Goal: Contribute content: Add original content to the website for others to see

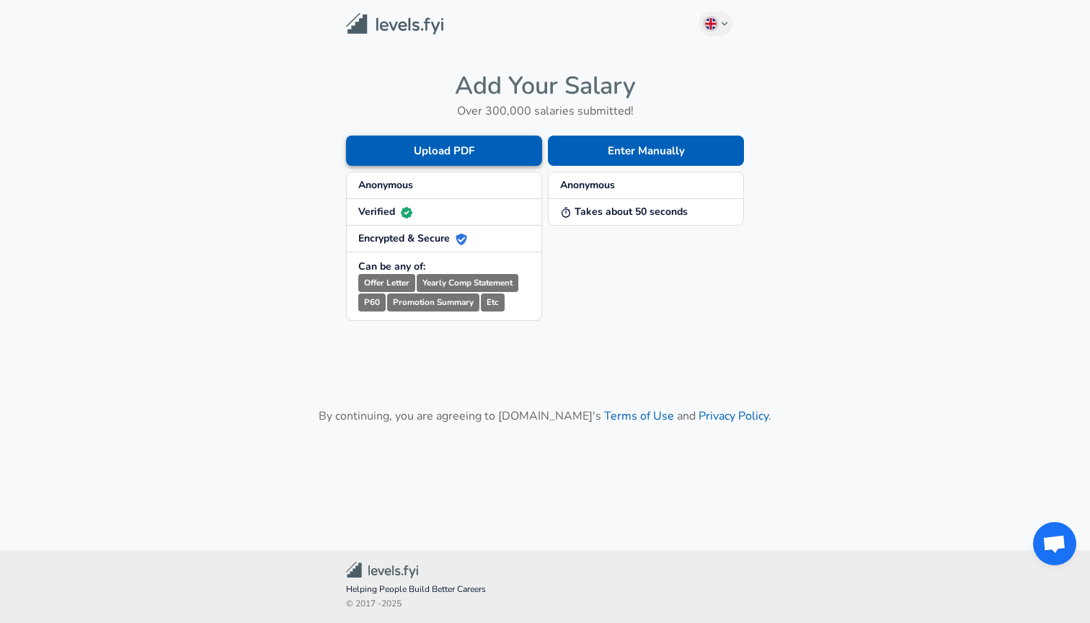
click at [498, 148] on button "Upload PDF" at bounding box center [444, 150] width 196 height 30
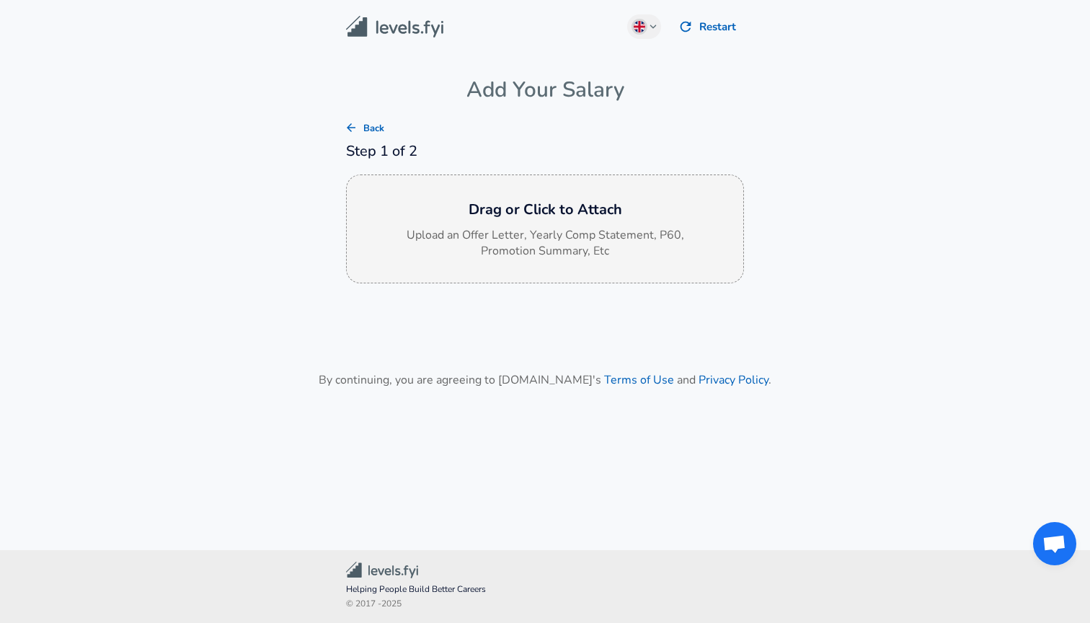
click at [507, 196] on div "Drag or Click to Attach Upload an Offer Letter, Yearly Comp Statement, P60, Pro…" at bounding box center [545, 229] width 398 height 110
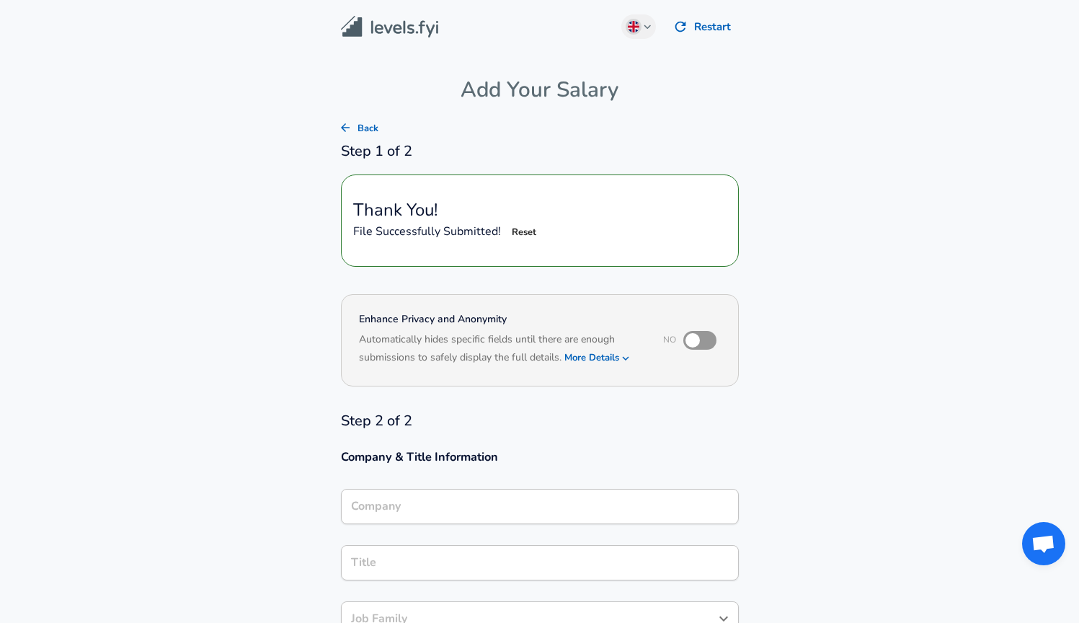
type input "Software Engineer"
type input "NDA"
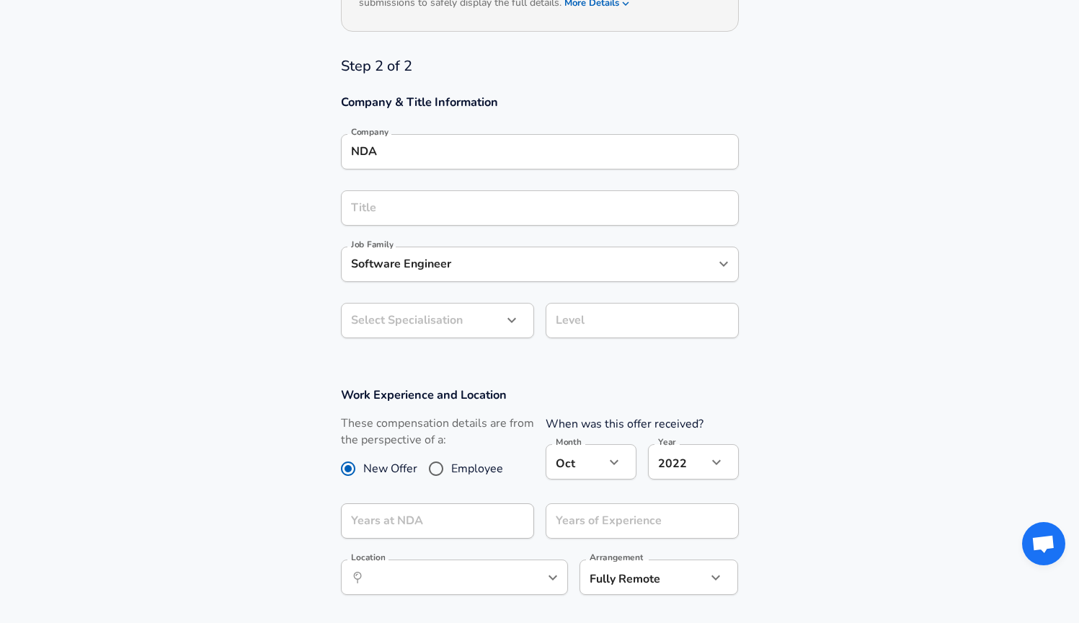
scroll to position [357, 0]
click at [584, 212] on div "Title" at bounding box center [540, 205] width 398 height 35
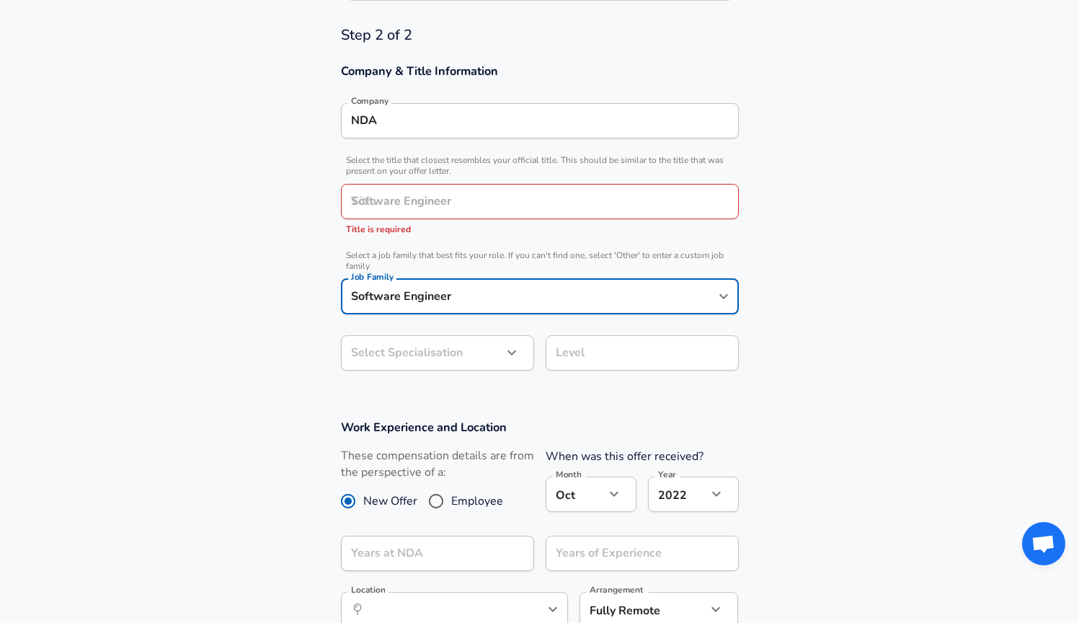
scroll to position [414, 0]
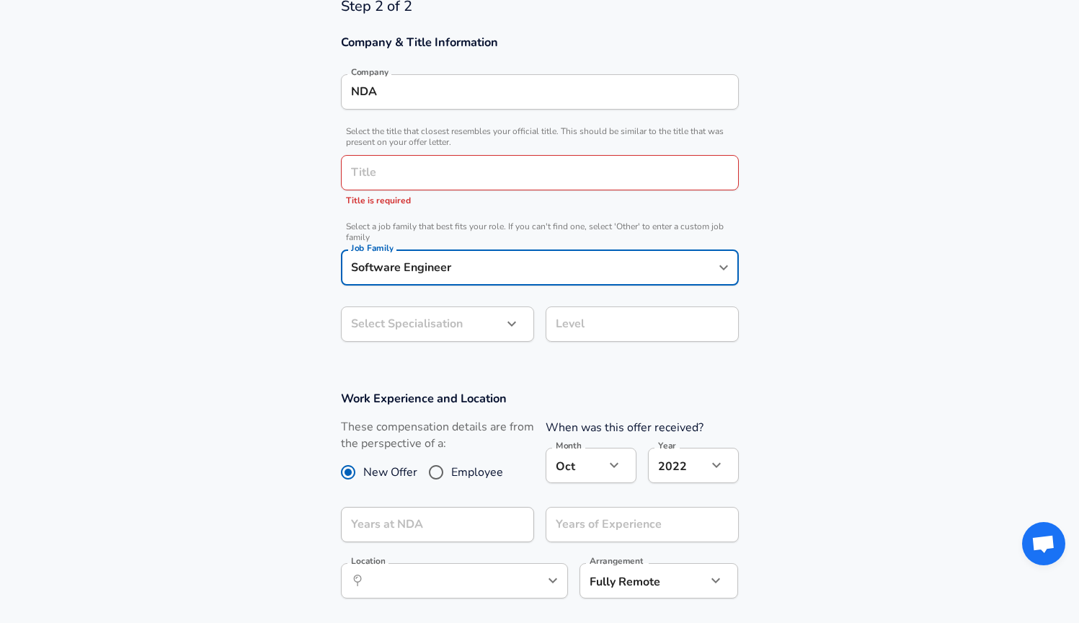
click at [535, 162] on input "Title" at bounding box center [539, 172] width 385 height 22
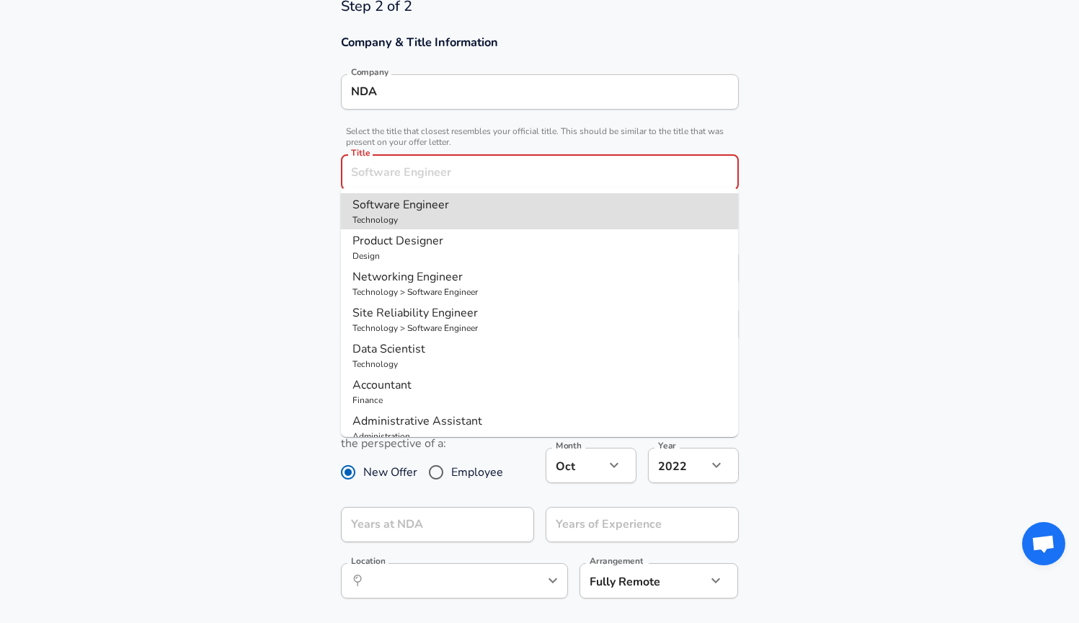
type input "Software Engineer"
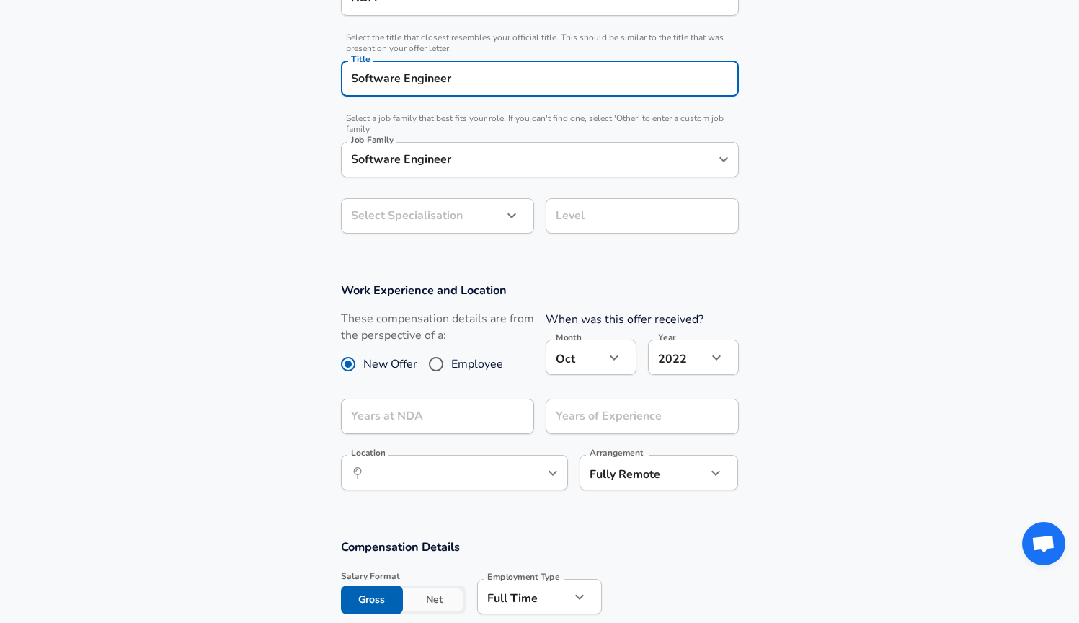
scroll to position [571, 0]
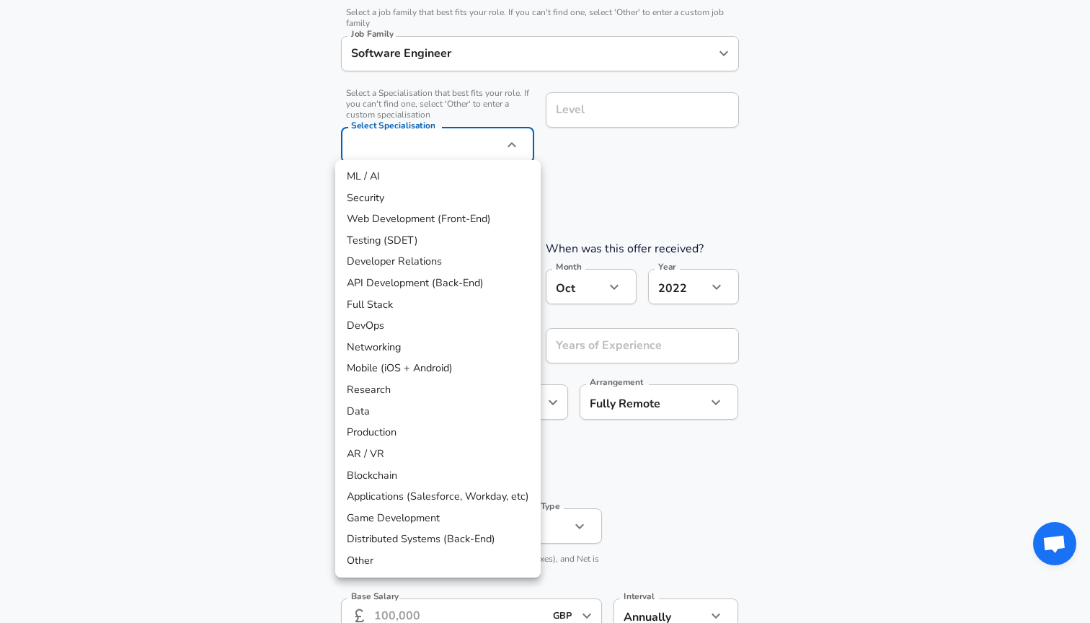
click at [476, 143] on div at bounding box center [545, 311] width 1090 height 623
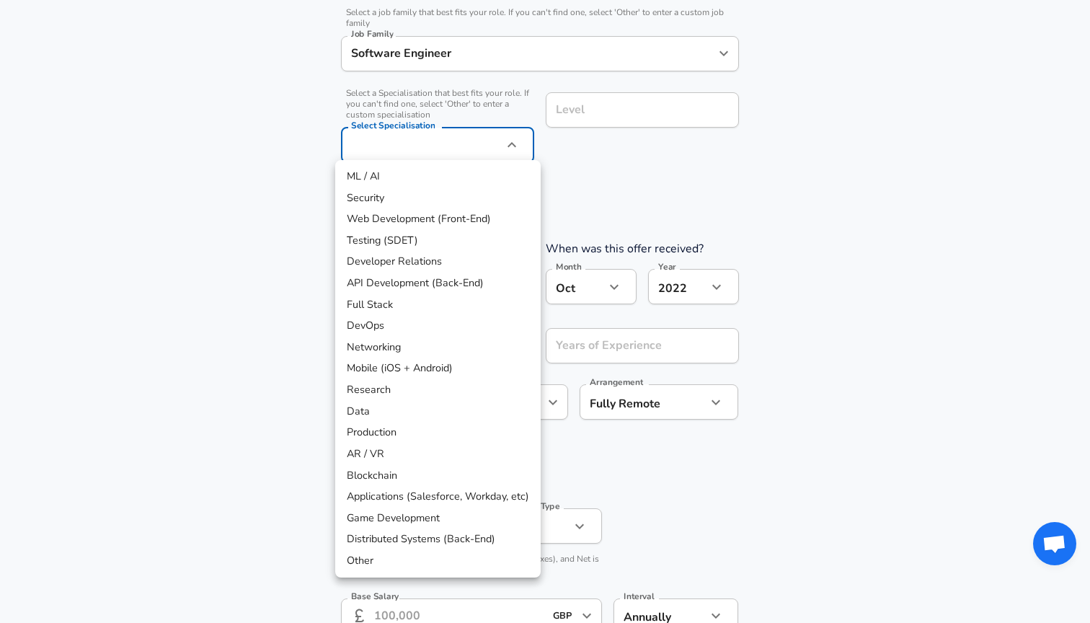
click at [407, 364] on li "Mobile (iOS + Android)" at bounding box center [437, 368] width 205 height 22
type input "Mobile (iOS + Android)"
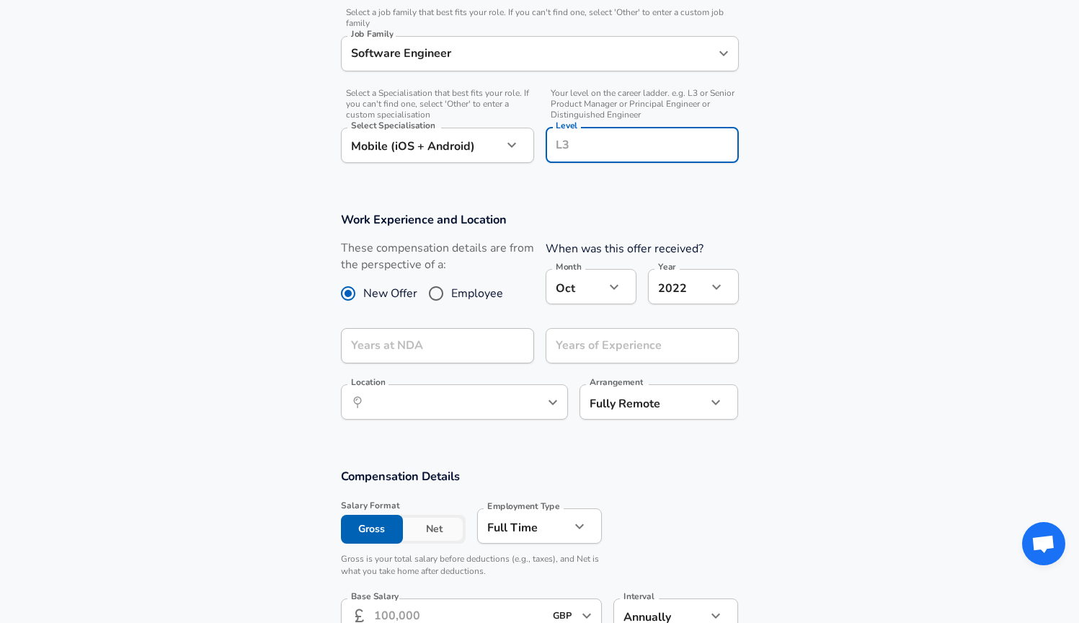
click at [592, 134] on input "Level" at bounding box center [642, 145] width 180 height 22
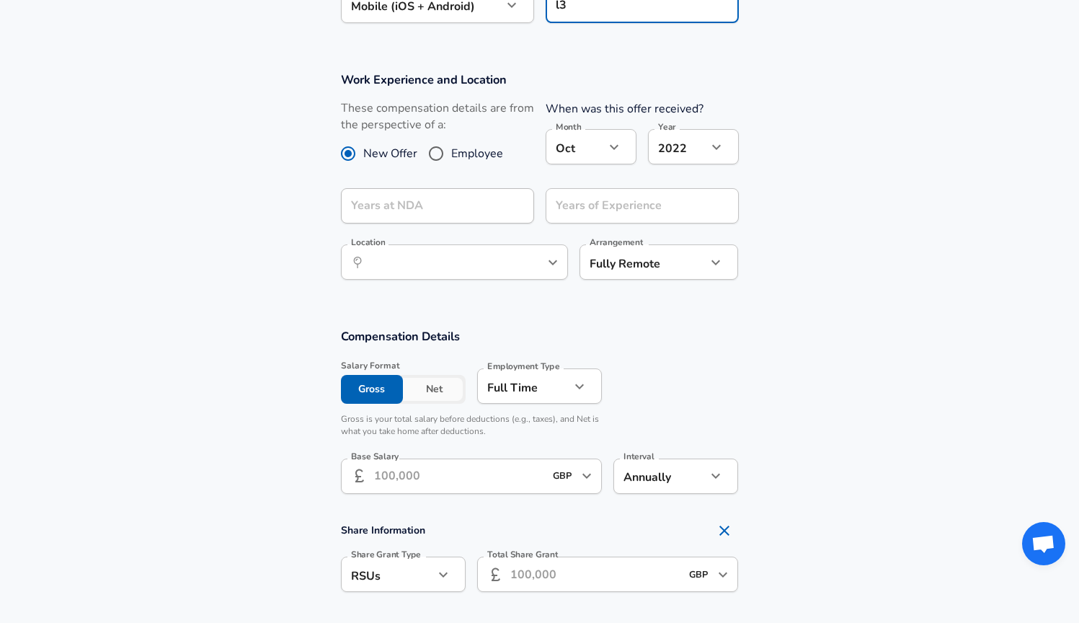
scroll to position [754, 0]
type input "l3"
click at [483, 154] on span "Employee" at bounding box center [477, 153] width 52 height 17
click at [451, 154] on input "Employee" at bounding box center [436, 153] width 30 height 23
radio input "true"
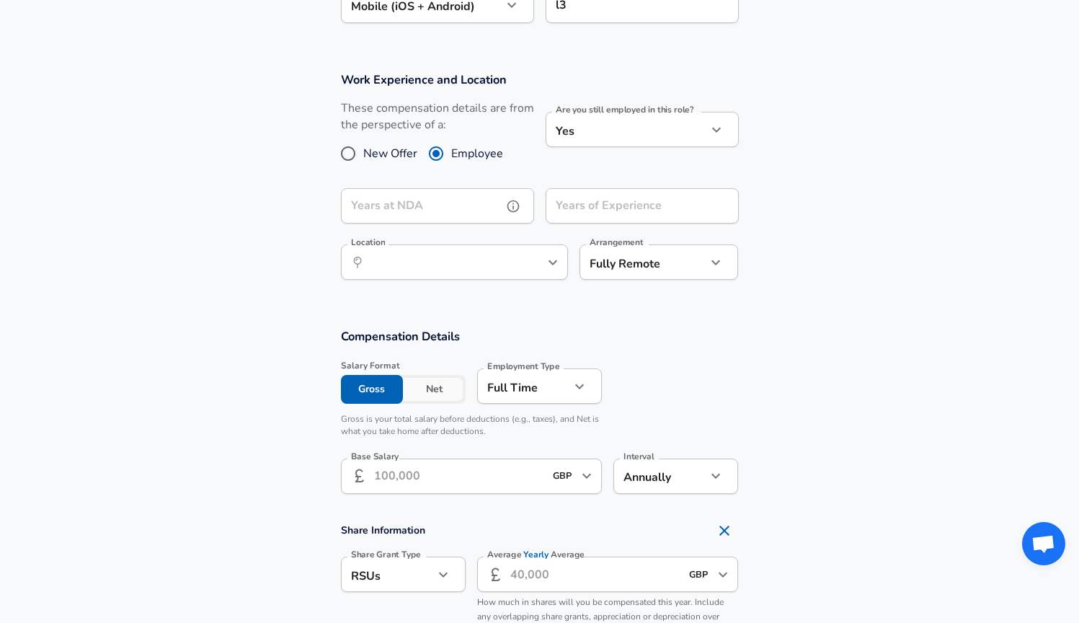
click at [469, 204] on input "Years at NDA" at bounding box center [421, 205] width 161 height 35
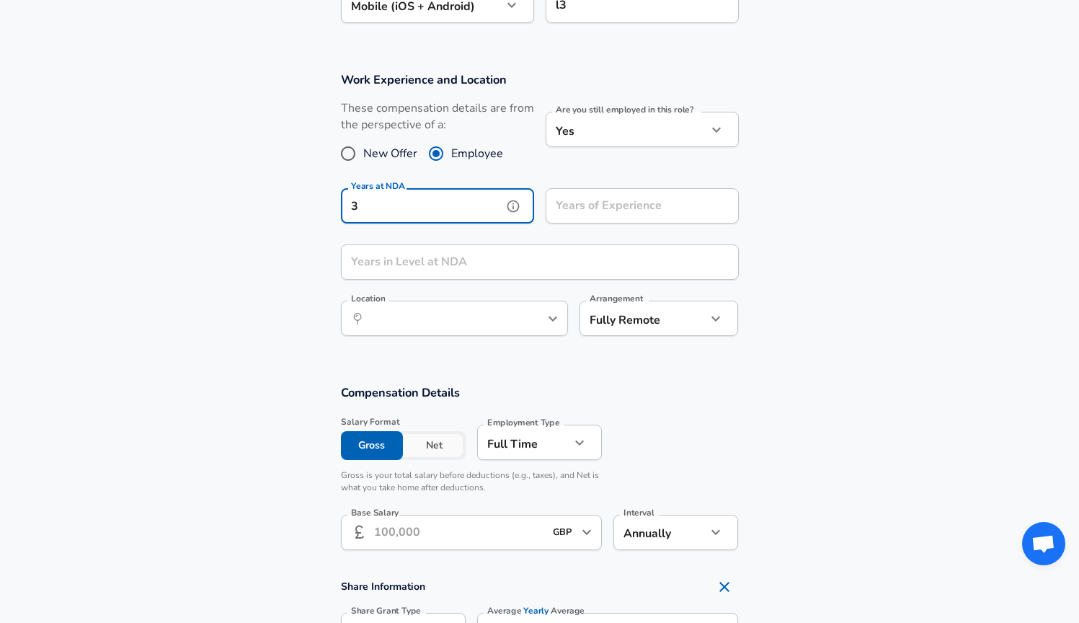
type input "3"
click at [604, 202] on input "Years of Experience" at bounding box center [626, 205] width 161 height 35
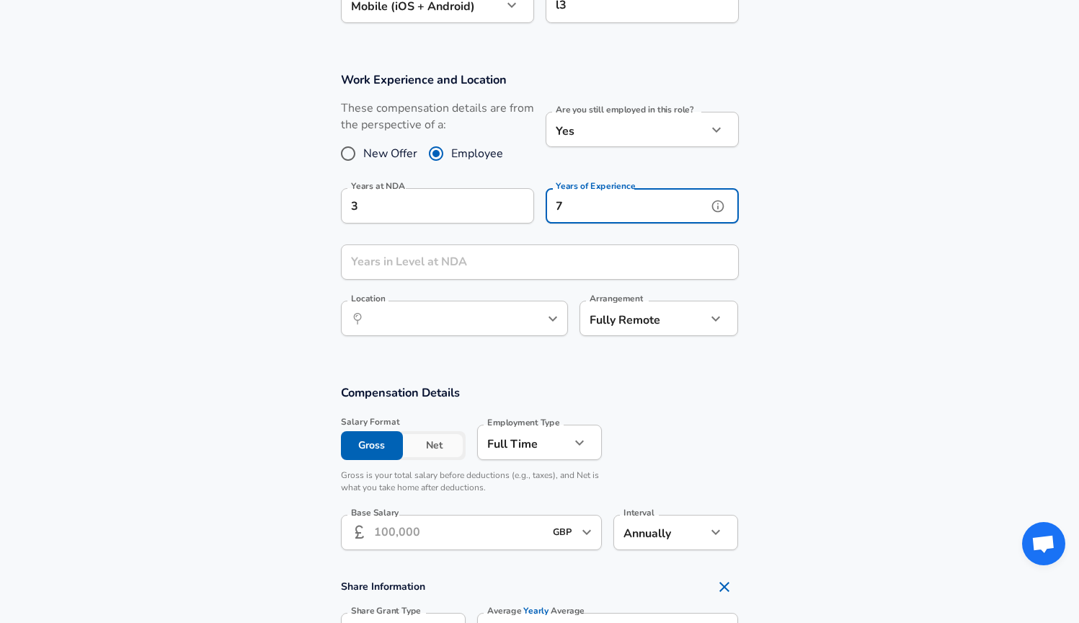
type input "7"
click at [546, 251] on input "Years in Level at NDA" at bounding box center [524, 261] width 366 height 35
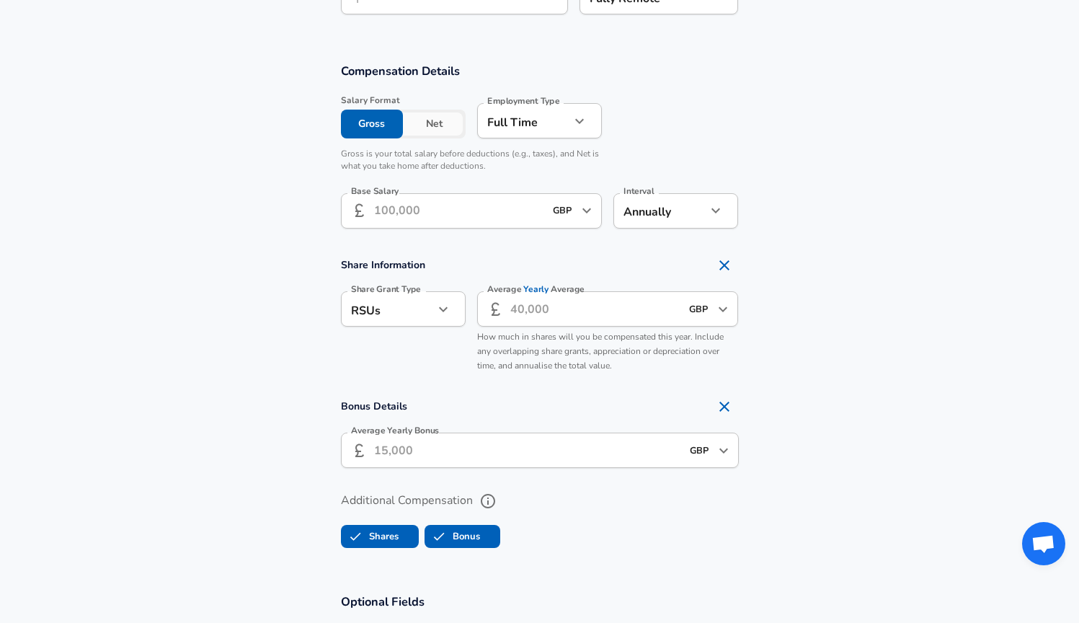
scroll to position [1088, 0]
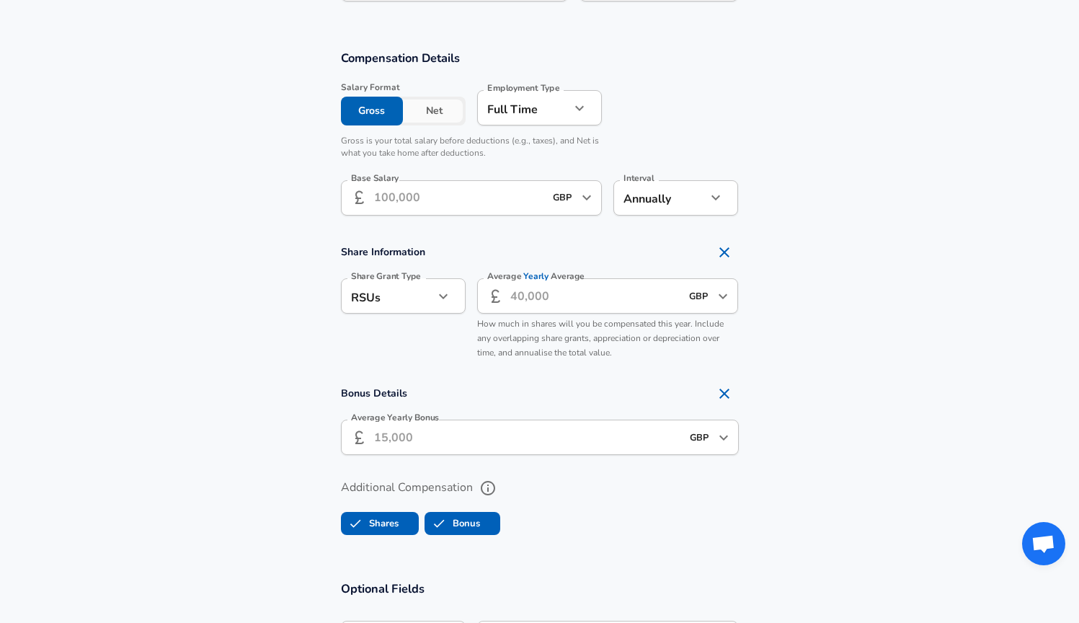
type input "3"
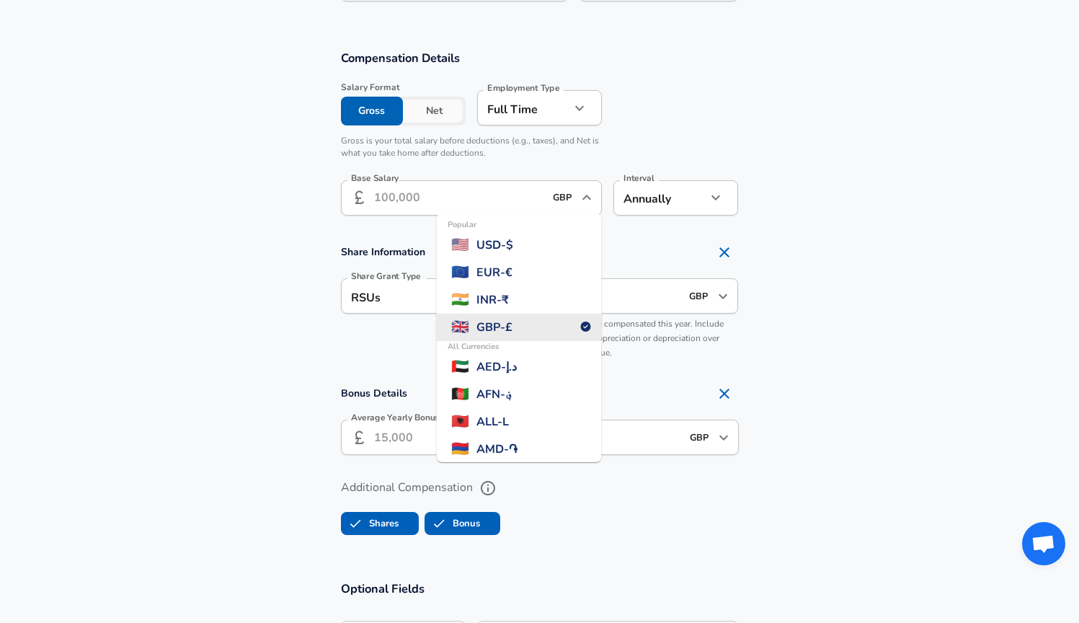
click at [568, 198] on input "GBP" at bounding box center [562, 198] width 29 height 22
click at [513, 236] on span "USD - $" at bounding box center [494, 244] width 37 height 17
type input "USD"
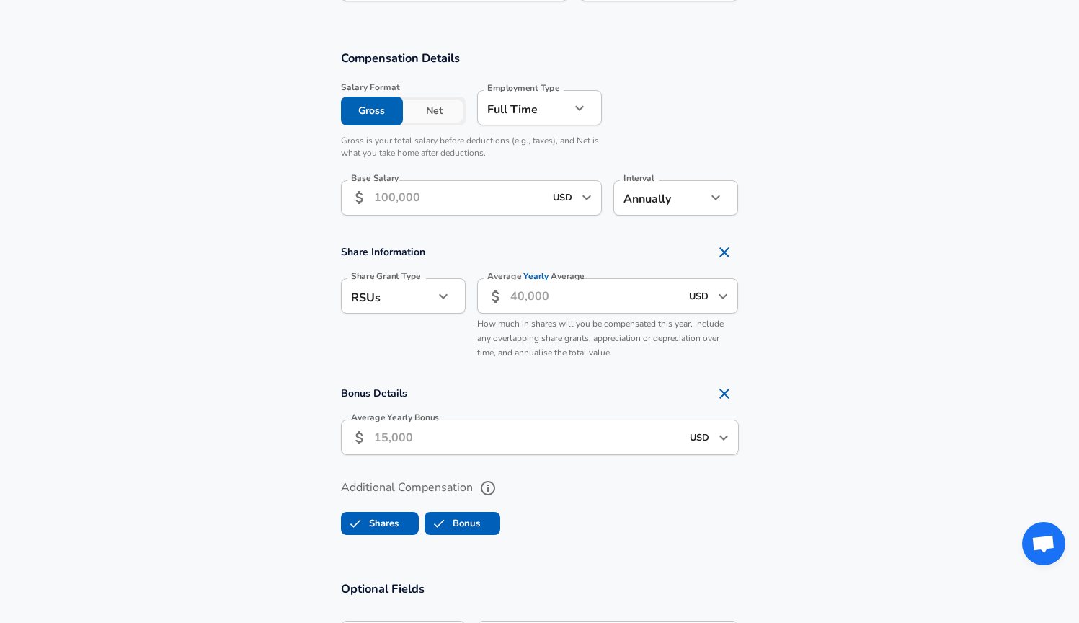
click at [478, 198] on input "Base Salary" at bounding box center [459, 197] width 171 height 35
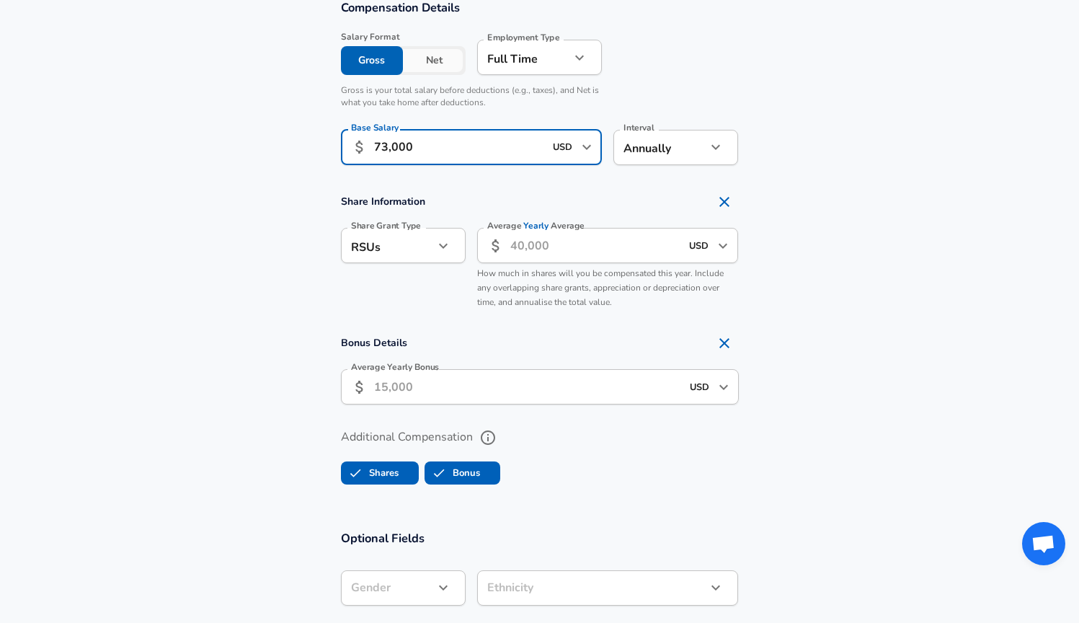
scroll to position [1156, 0]
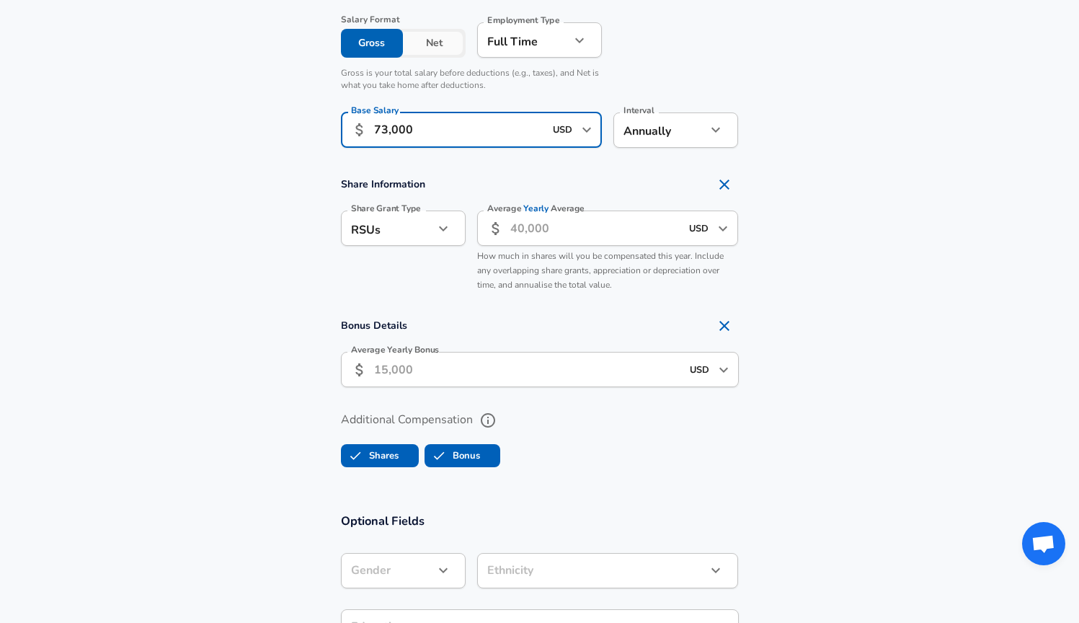
click at [569, 226] on input "Average Yearly Average" at bounding box center [595, 227] width 171 height 35
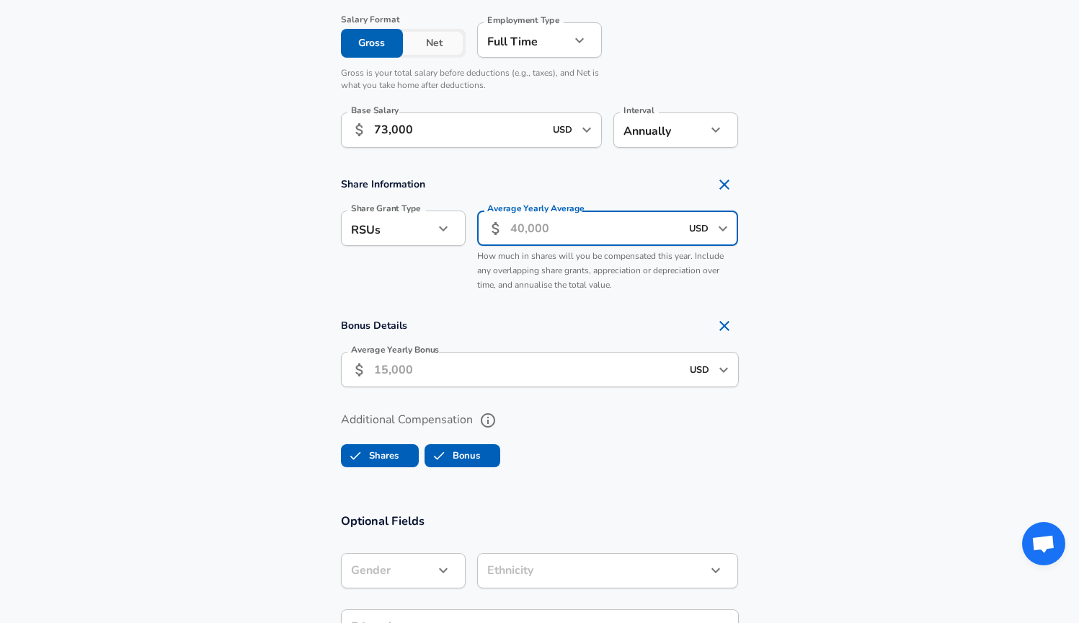
scroll to position [1141, 0]
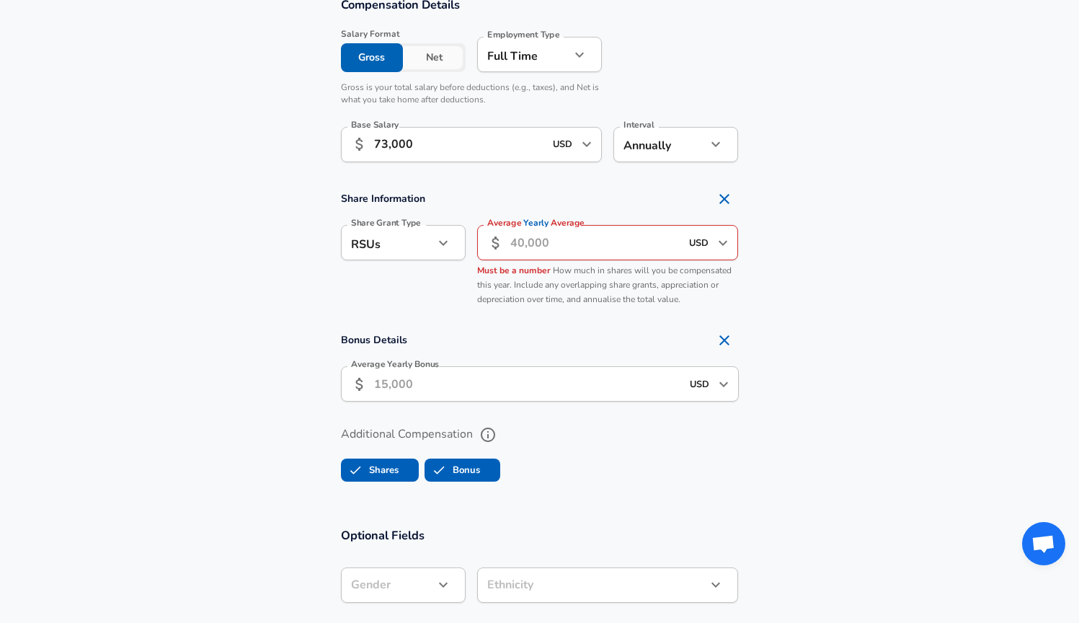
click at [383, 143] on input "73,000" at bounding box center [459, 144] width 171 height 35
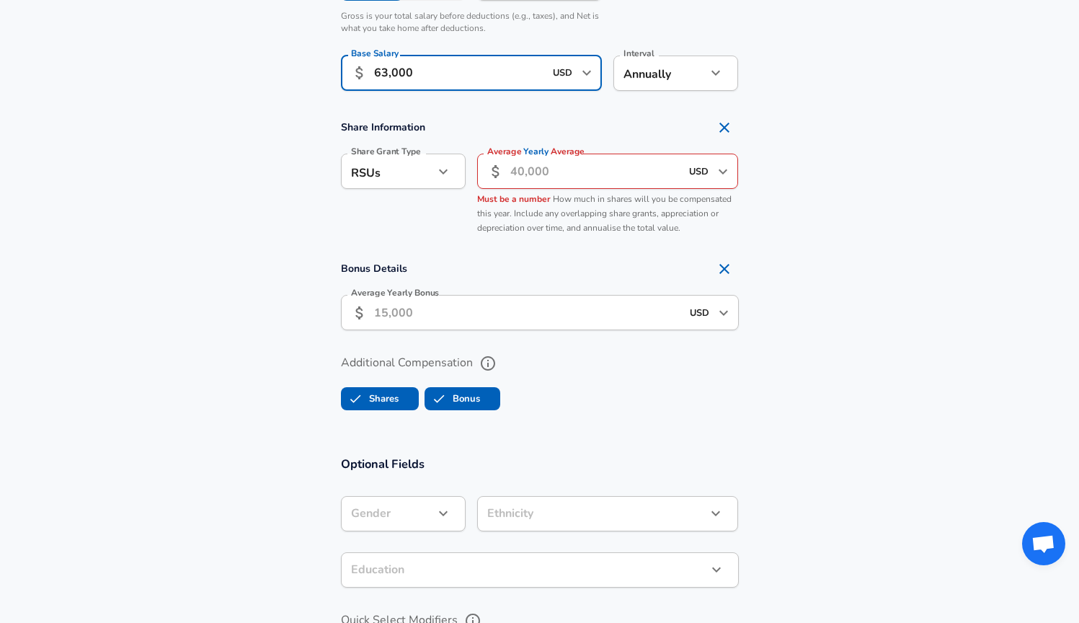
scroll to position [1215, 0]
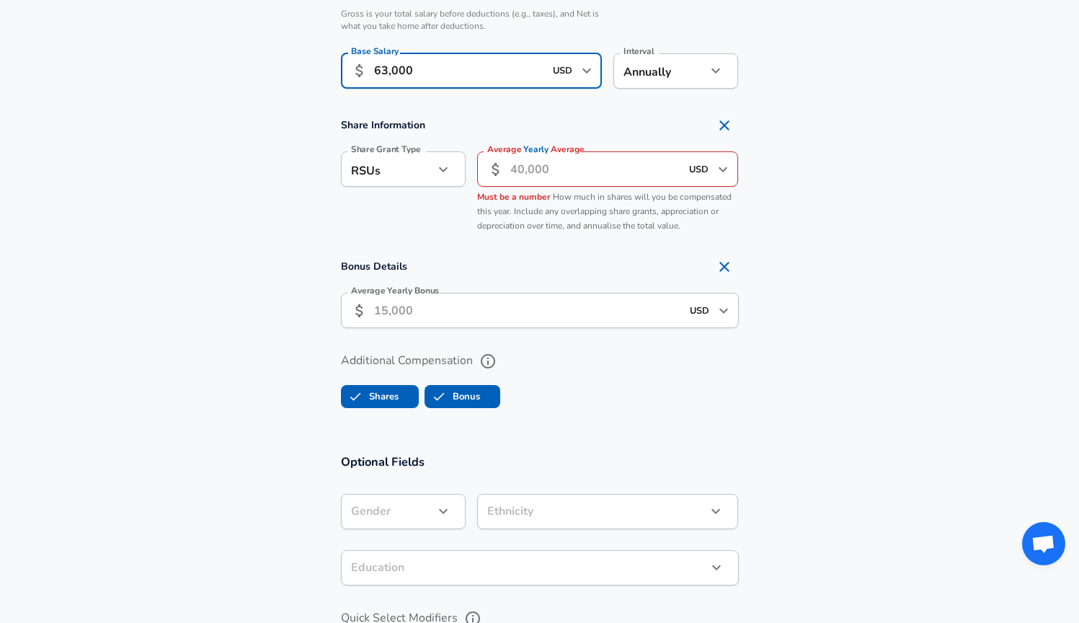
type input "63,000"
click at [568, 172] on input "Average Yearly Average" at bounding box center [595, 168] width 171 height 35
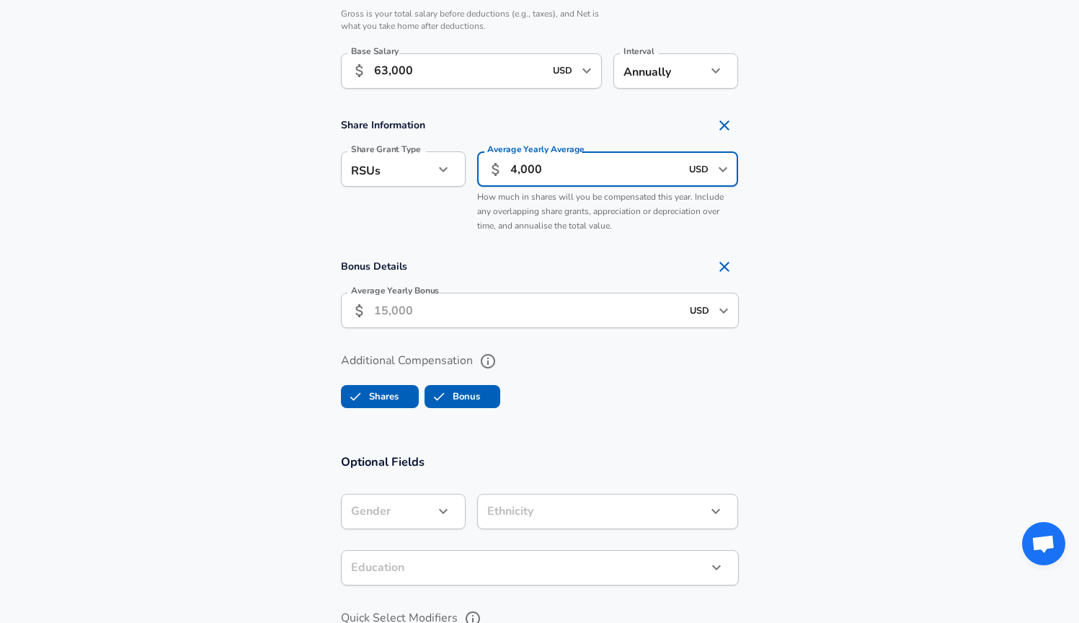
type input "40,000"
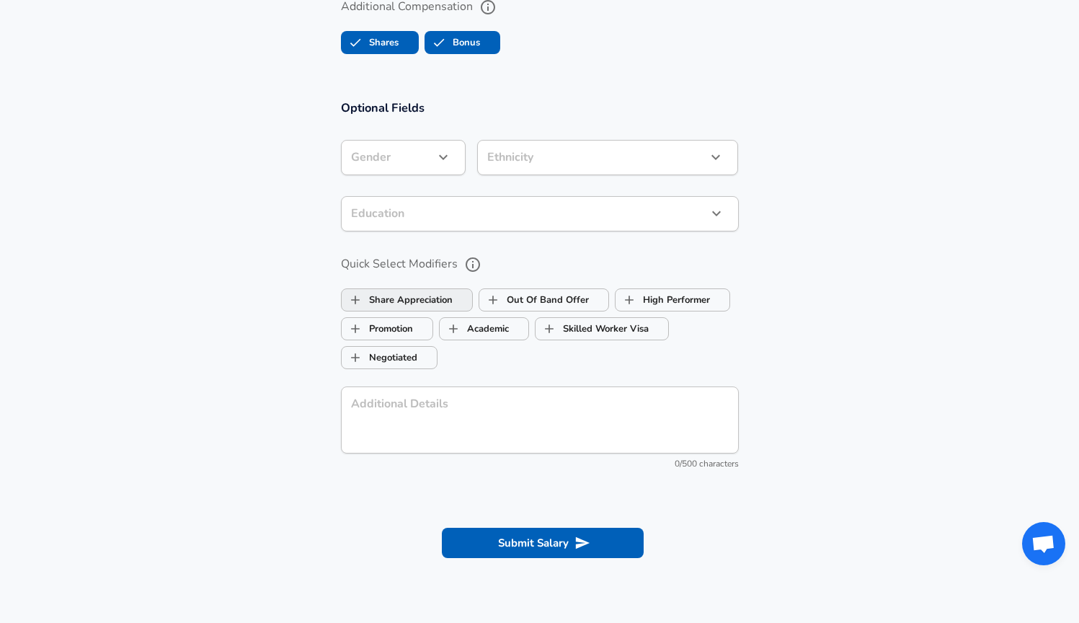
scroll to position [1730, 0]
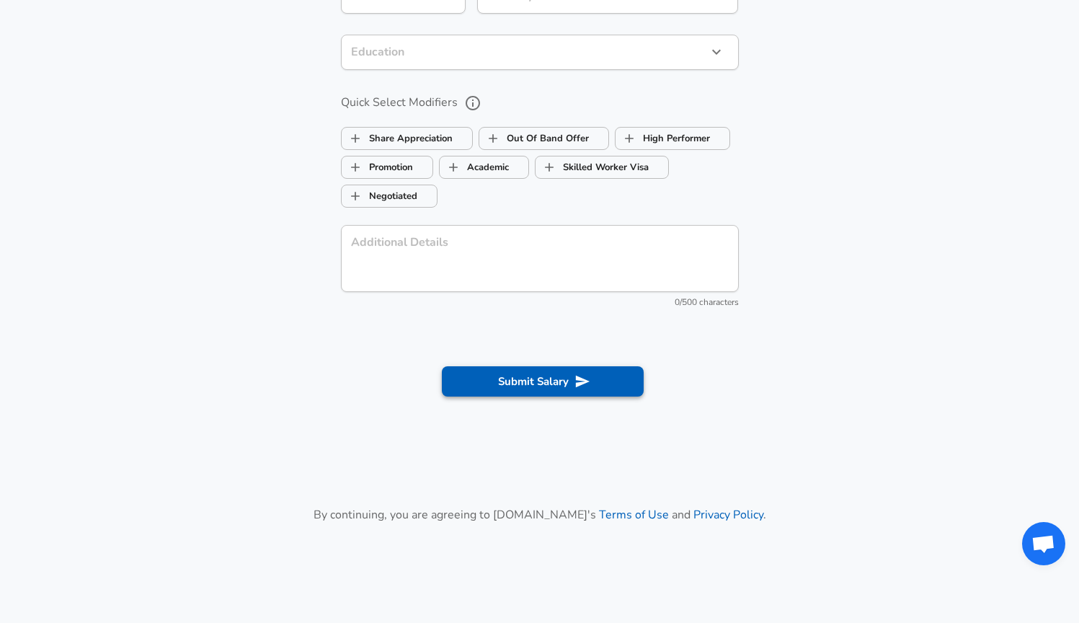
click at [515, 378] on button "Submit Salary" at bounding box center [543, 381] width 202 height 30
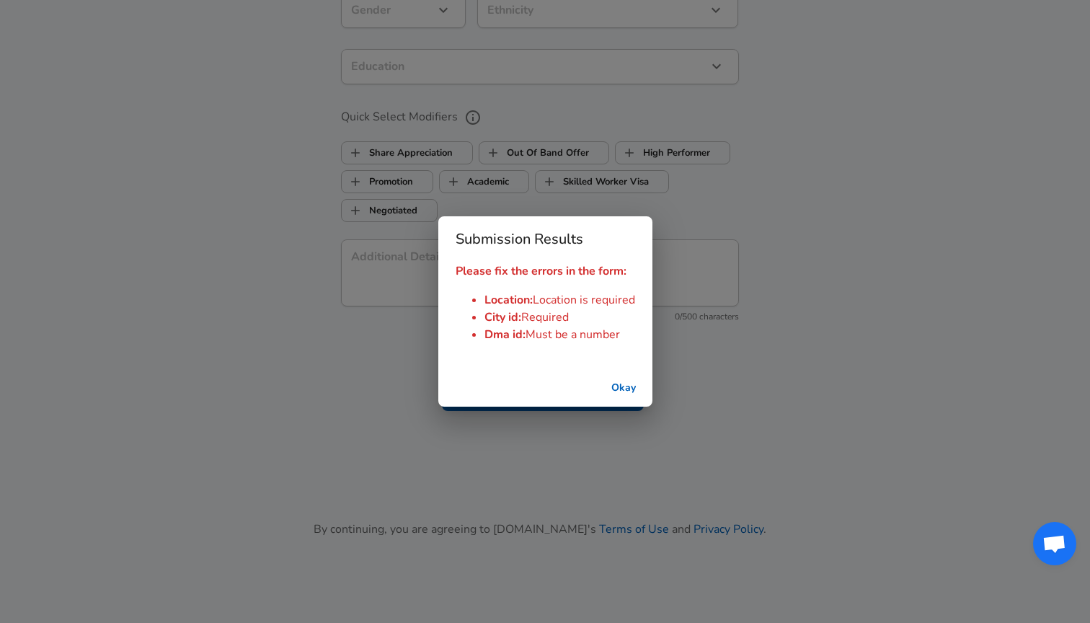
click at [628, 390] on button "Okay" at bounding box center [623, 388] width 46 height 27
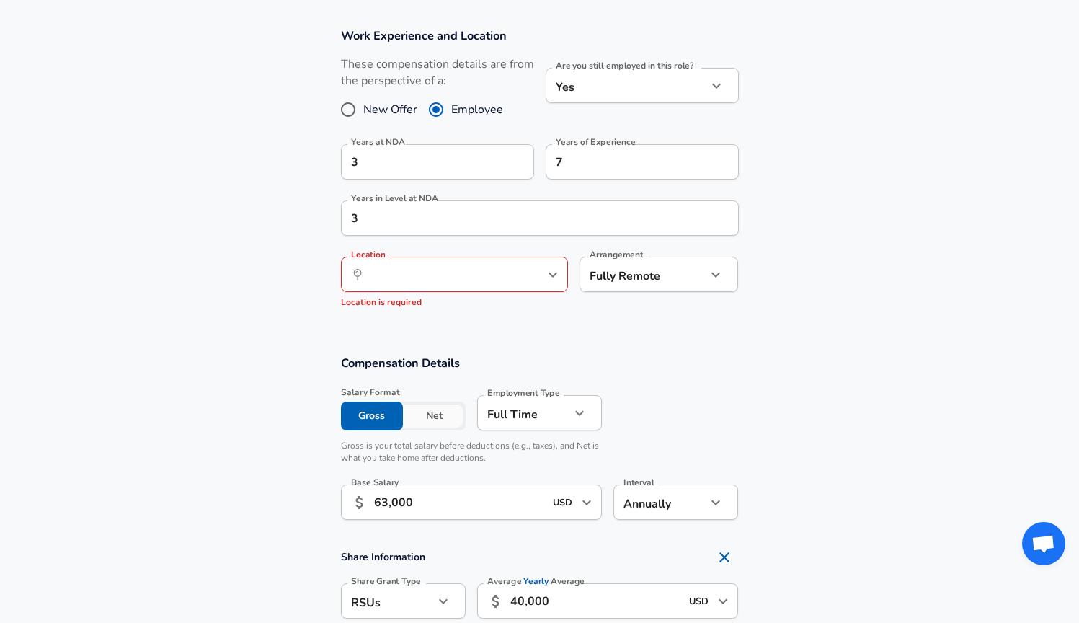
scroll to position [752, 0]
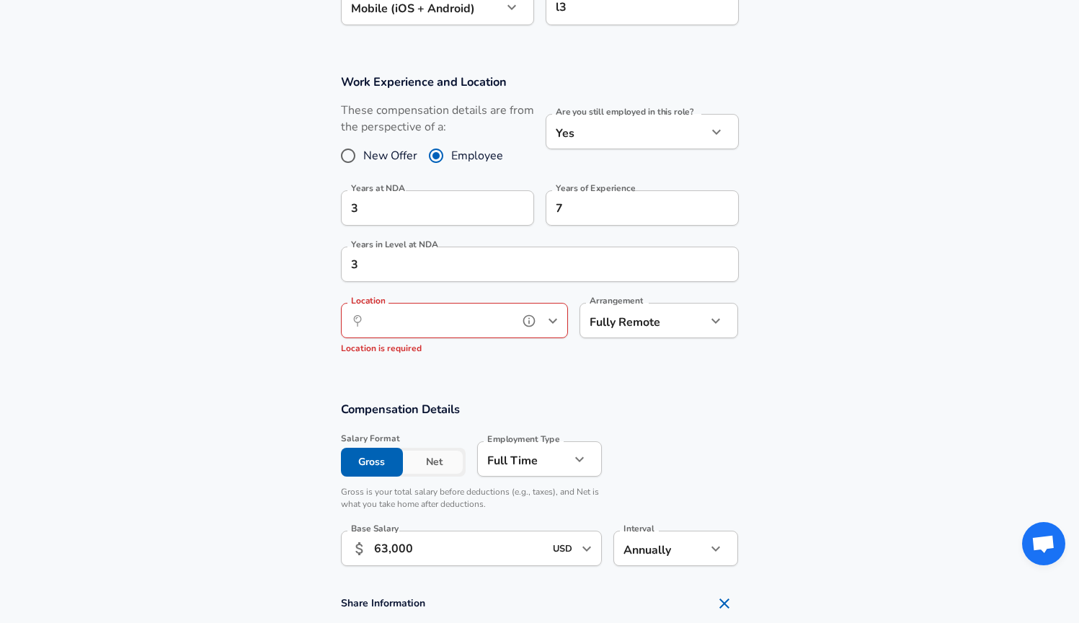
click at [491, 310] on input "Location" at bounding box center [439, 320] width 148 height 22
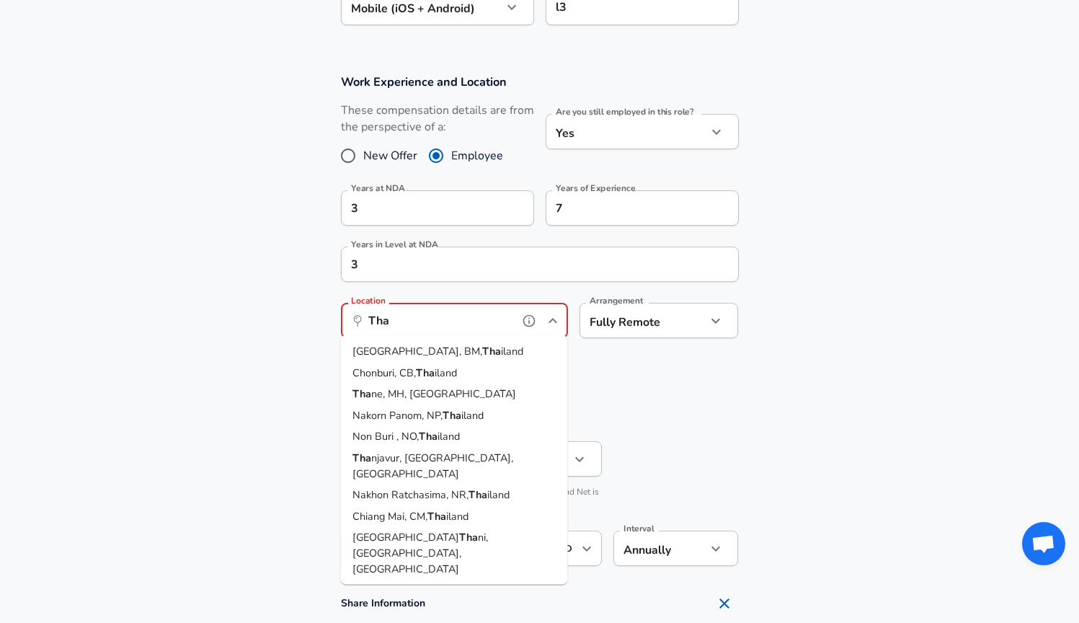
click at [471, 356] on li "[GEOGRAPHIC_DATA], BM, Tha iland" at bounding box center [454, 352] width 227 height 22
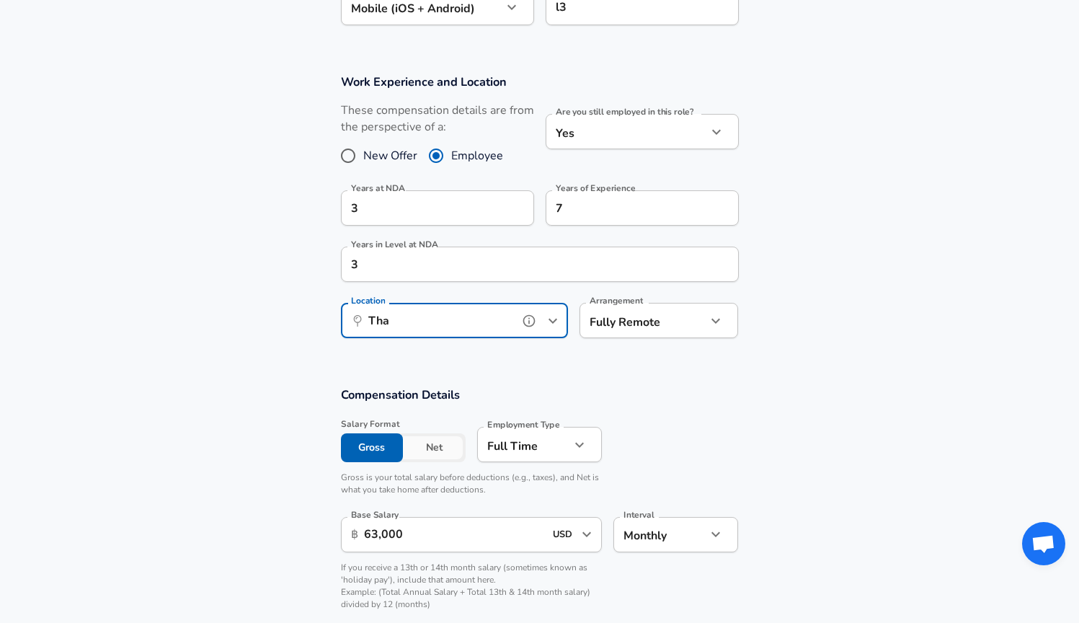
type input "[GEOGRAPHIC_DATA], BM, [GEOGRAPHIC_DATA]"
type input "THB"
type input "monthly"
type input "THB"
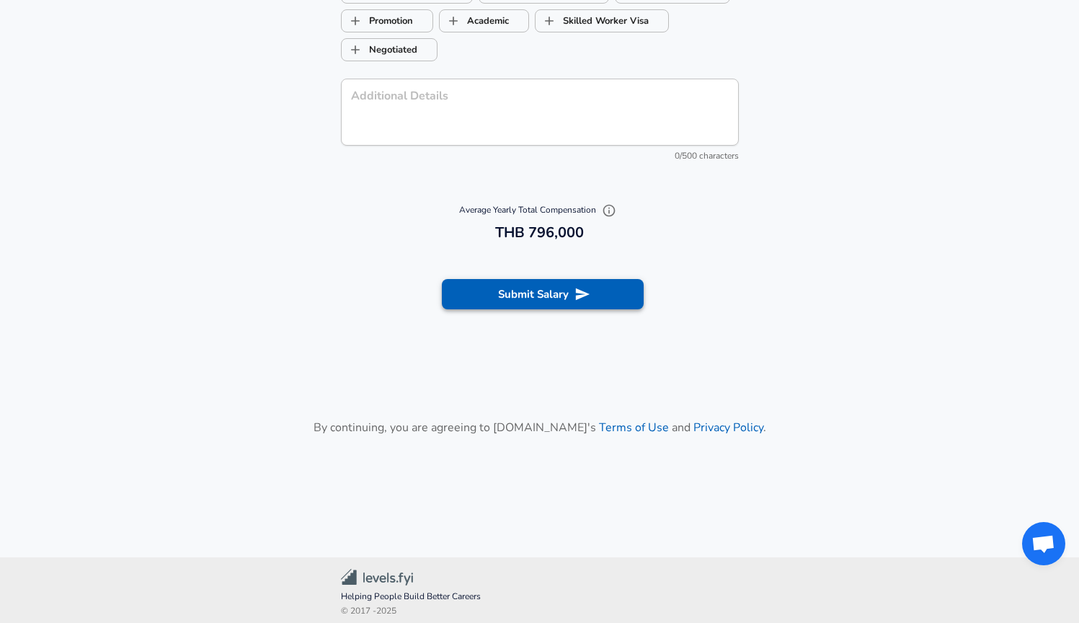
scroll to position [1933, 0]
click at [554, 293] on button "Submit Salary" at bounding box center [543, 295] width 202 height 30
